Goal: Communication & Community: Participate in discussion

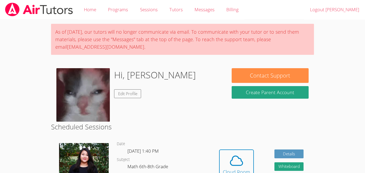
scroll to position [85, 0]
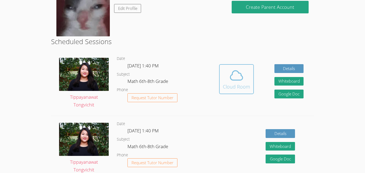
click at [221, 82] on button "Cloud Room" at bounding box center [236, 79] width 35 height 30
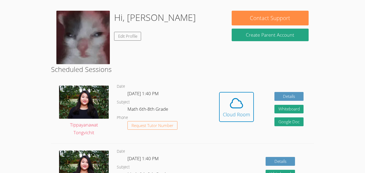
scroll to position [76, 0]
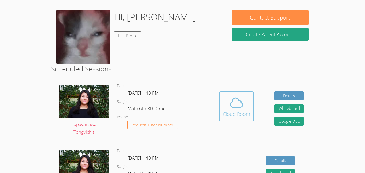
click at [240, 111] on div "Cloud Room" at bounding box center [236, 113] width 27 height 7
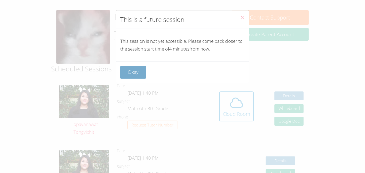
click at [142, 75] on button "Okay" at bounding box center [133, 72] width 26 height 13
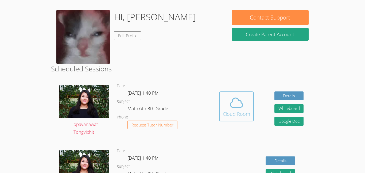
click at [225, 120] on button "Cloud Room" at bounding box center [236, 106] width 35 height 30
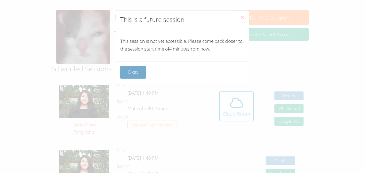
click at [128, 71] on button "Okay" at bounding box center [133, 72] width 26 height 13
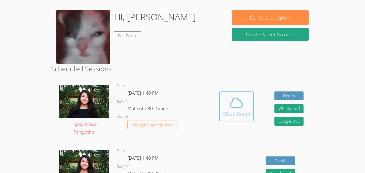
click at [245, 120] on button "Cloud Room" at bounding box center [236, 106] width 35 height 30
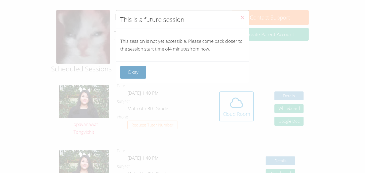
click at [135, 73] on button "Okay" at bounding box center [133, 72] width 26 height 13
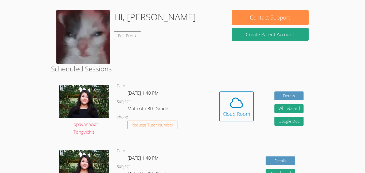
click at [240, 122] on link "Cloud Room" at bounding box center [236, 108] width 35 height 34
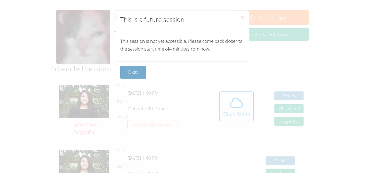
click at [131, 75] on button "Okay" at bounding box center [133, 72] width 26 height 13
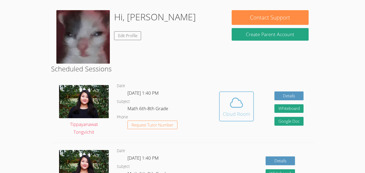
click at [235, 120] on button "Cloud Room" at bounding box center [236, 106] width 35 height 30
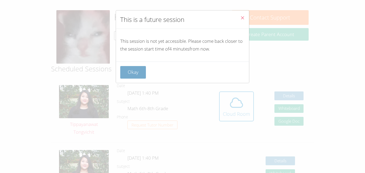
click at [141, 69] on button "Okay" at bounding box center [133, 72] width 26 height 13
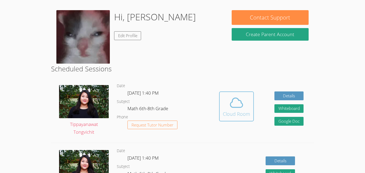
click at [238, 102] on icon at bounding box center [236, 102] width 15 height 15
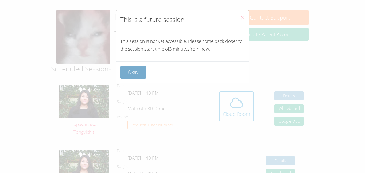
click at [140, 75] on button "Okay" at bounding box center [133, 72] width 26 height 13
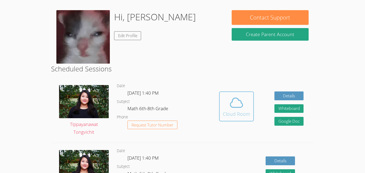
click at [221, 104] on button "Cloud Room" at bounding box center [236, 106] width 35 height 30
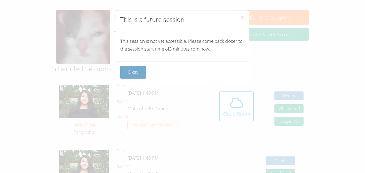
click at [124, 70] on button "Okay" at bounding box center [133, 72] width 26 height 13
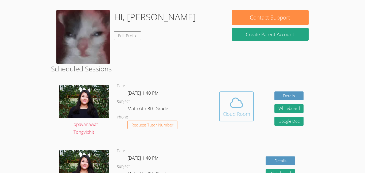
click at [222, 95] on button "Cloud Room" at bounding box center [236, 106] width 35 height 30
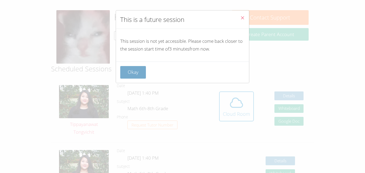
click at [140, 73] on button "Okay" at bounding box center [133, 72] width 26 height 13
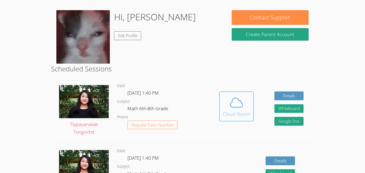
click at [237, 104] on icon at bounding box center [236, 102] width 15 height 15
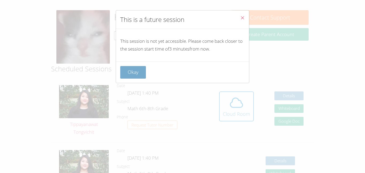
click at [132, 74] on button "Okay" at bounding box center [133, 72] width 26 height 13
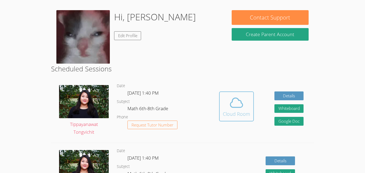
click at [228, 119] on button "Cloud Room" at bounding box center [236, 106] width 35 height 30
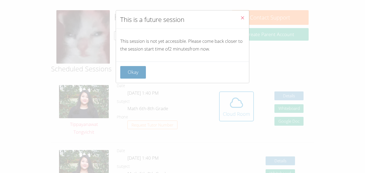
click at [126, 72] on button "Okay" at bounding box center [133, 72] width 26 height 13
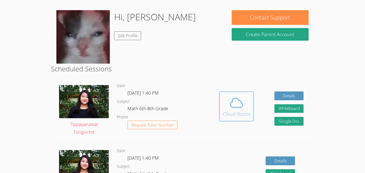
click at [247, 106] on span at bounding box center [236, 102] width 27 height 15
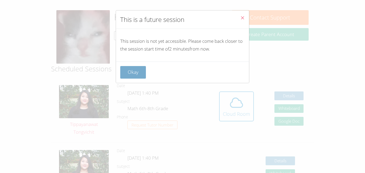
click at [127, 69] on button "Okay" at bounding box center [133, 72] width 26 height 13
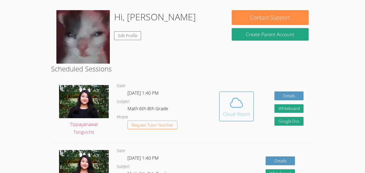
click at [230, 115] on div "Cloud Room" at bounding box center [236, 113] width 27 height 7
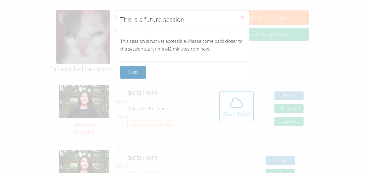
click at [144, 66] on button "Okay" at bounding box center [133, 72] width 26 height 13
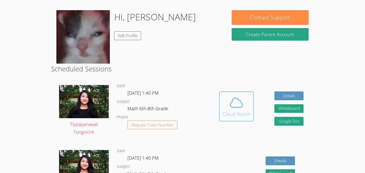
click at [225, 112] on div "Cloud Room" at bounding box center [236, 113] width 27 height 7
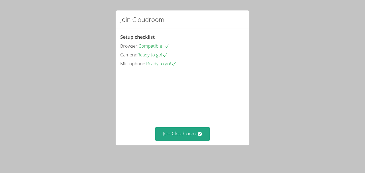
click at [171, 127] on div "Join Cloudroom" at bounding box center [182, 134] width 133 height 22
click at [179, 140] on button "Join Cloudroom" at bounding box center [182, 133] width 55 height 13
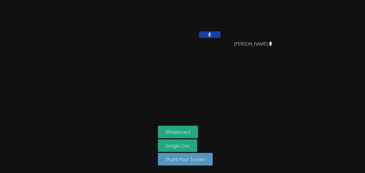
click at [215, 37] on button at bounding box center [209, 34] width 21 height 7
click at [216, 32] on button at bounding box center [209, 34] width 21 height 7
click at [213, 30] on video at bounding box center [190, 20] width 64 height 36
click at [216, 32] on button at bounding box center [209, 34] width 21 height 7
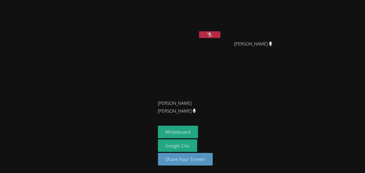
click at [300, 17] on div "[PERSON_NAME] [PERSON_NAME] [PERSON_NAME] [PERSON_NAME] [PERSON_NAME] [PERSON_N…" at bounding box center [182, 86] width 365 height 173
click at [216, 34] on button at bounding box center [209, 34] width 21 height 7
click at [216, 33] on button at bounding box center [209, 34] width 21 height 7
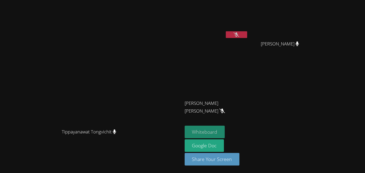
click at [225, 128] on button "Whiteboard" at bounding box center [205, 132] width 40 height 13
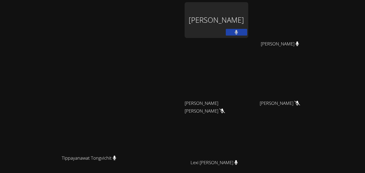
click at [238, 34] on icon at bounding box center [235, 32] width 3 height 5
click at [286, 34] on div "[PERSON_NAME] [PERSON_NAME] [PERSON_NAME] [PERSON_NAME] [PERSON_NAME] [PERSON_N…" at bounding box center [249, 90] width 129 height 176
click at [145, 81] on div "Tippayanawat Tongvichit" at bounding box center [91, 102] width 178 height 100
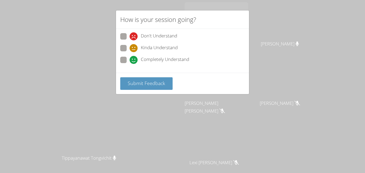
click at [130, 52] on span at bounding box center [130, 52] width 0 height 0
click at [130, 49] on input "Kinda Understand" at bounding box center [132, 47] width 5 height 5
radio input "true"
